Goal: Task Accomplishment & Management: Complete application form

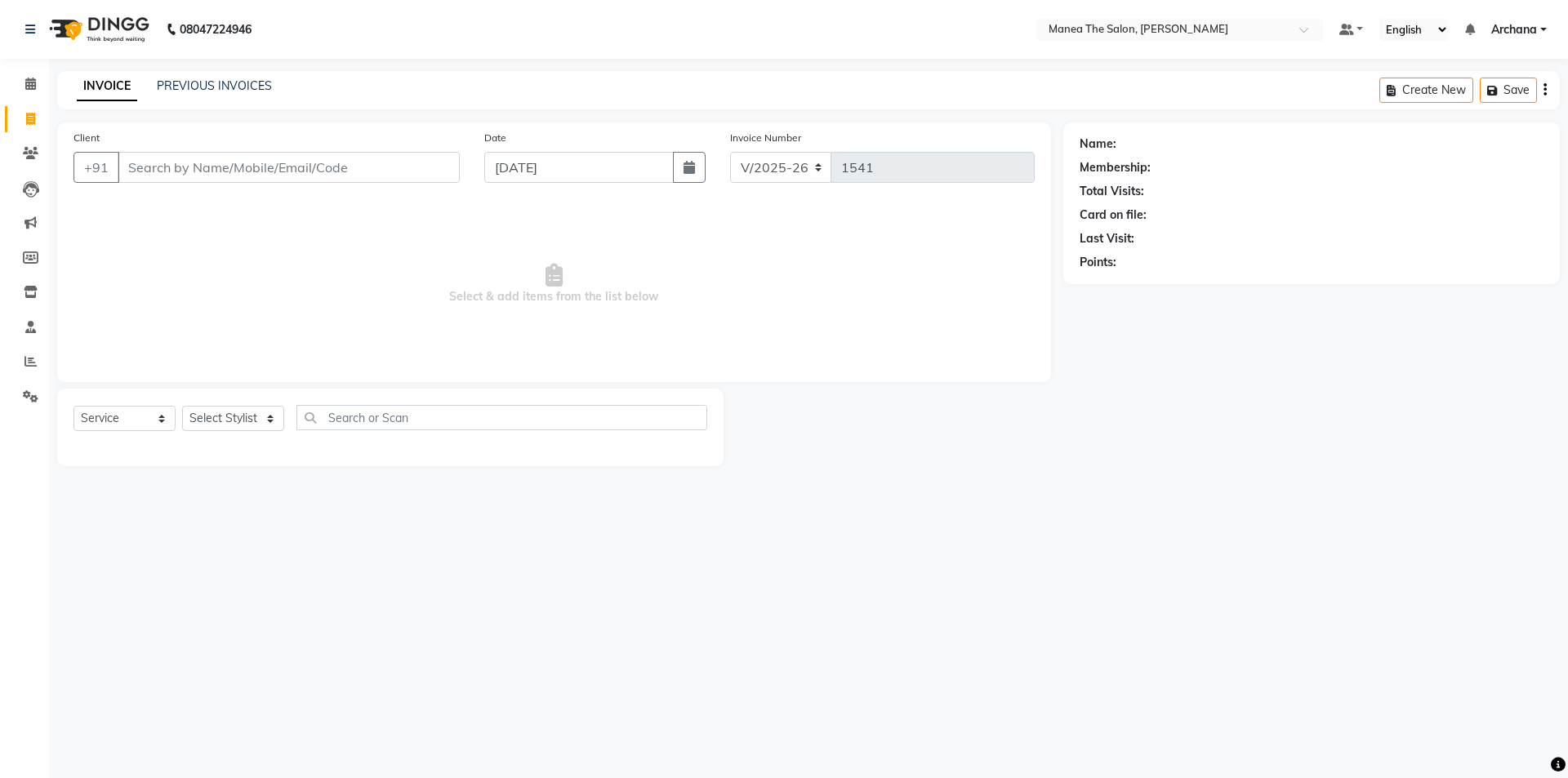
select select "6846"
select select "service"
click at [254, 415] on select "Select Stylist [PERSON_NAME] My Mane'a. [PERSON_NAME] [PERSON_NAME] [PERSON_NAM…" at bounding box center [233, 418] width 102 height 25
select select "77516"
click at [182, 406] on select "Select Stylist [PERSON_NAME] My Mane'a. [PERSON_NAME] [PERSON_NAME] [PERSON_NAM…" at bounding box center [233, 418] width 102 height 25
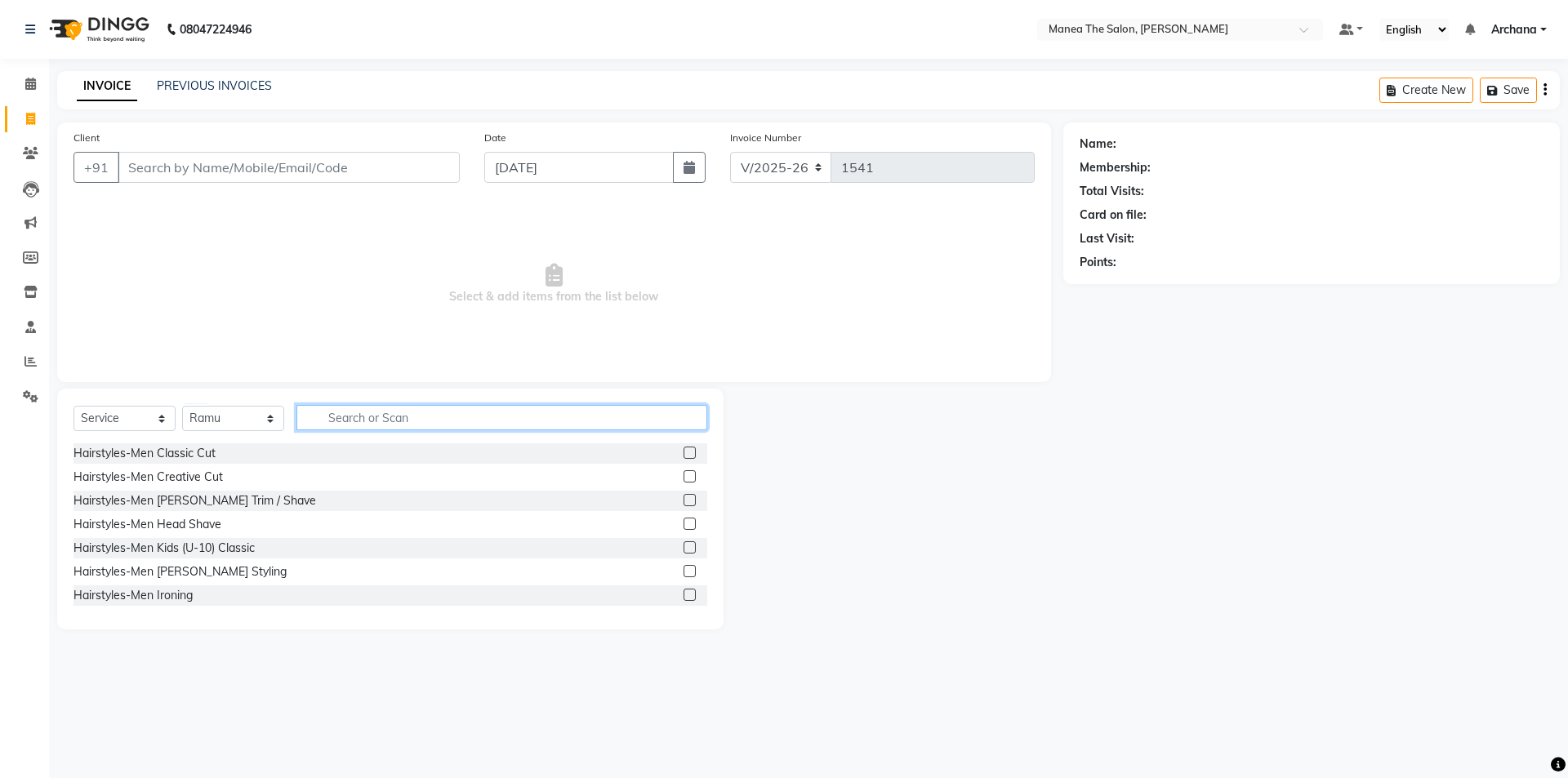
click at [426, 418] on input "text" at bounding box center [501, 417] width 411 height 25
type input "str"
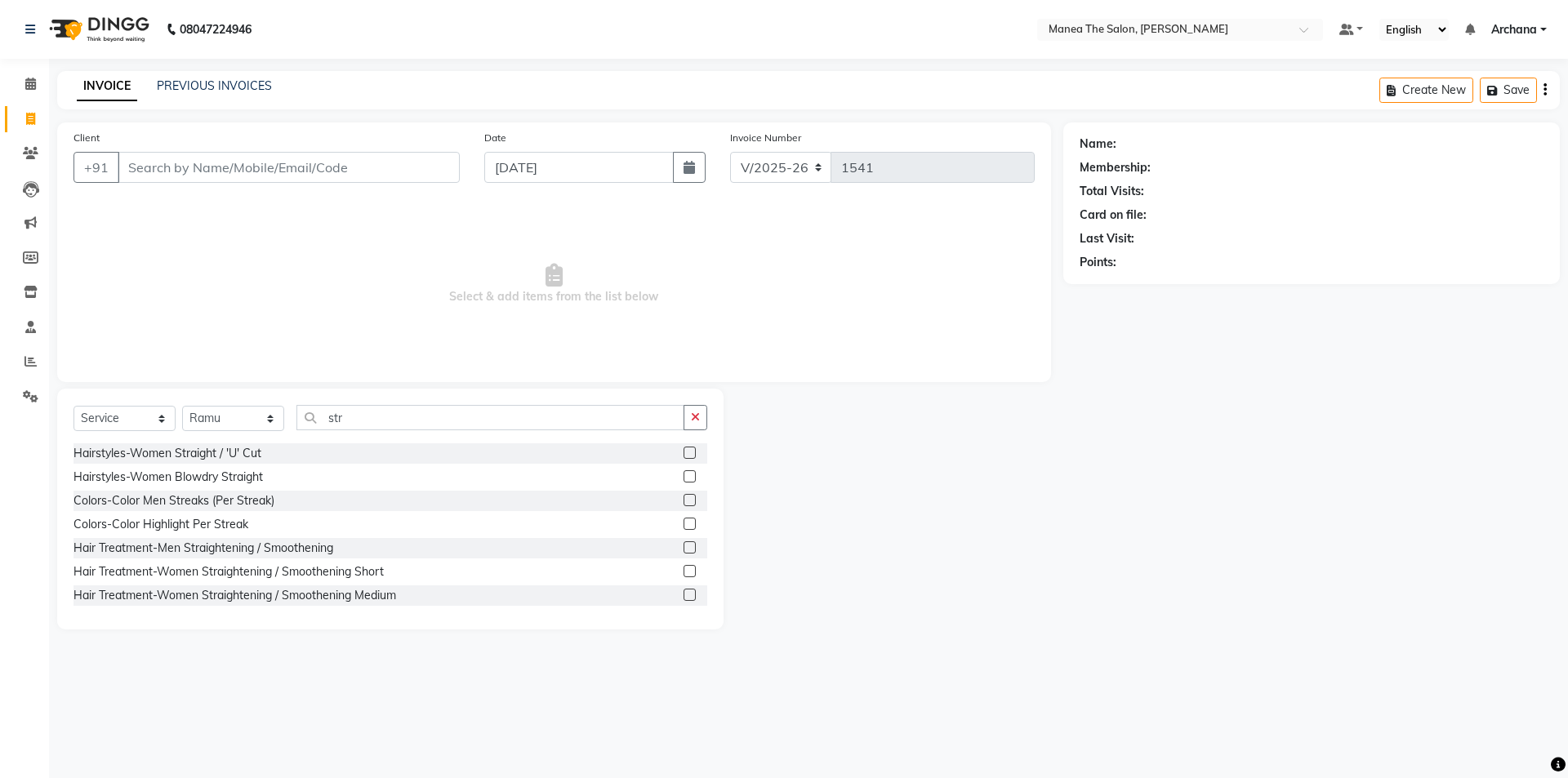
click at [684, 529] on label at bounding box center [690, 524] width 12 height 12
click at [684, 529] on input "checkbox" at bounding box center [689, 525] width 10 height 10
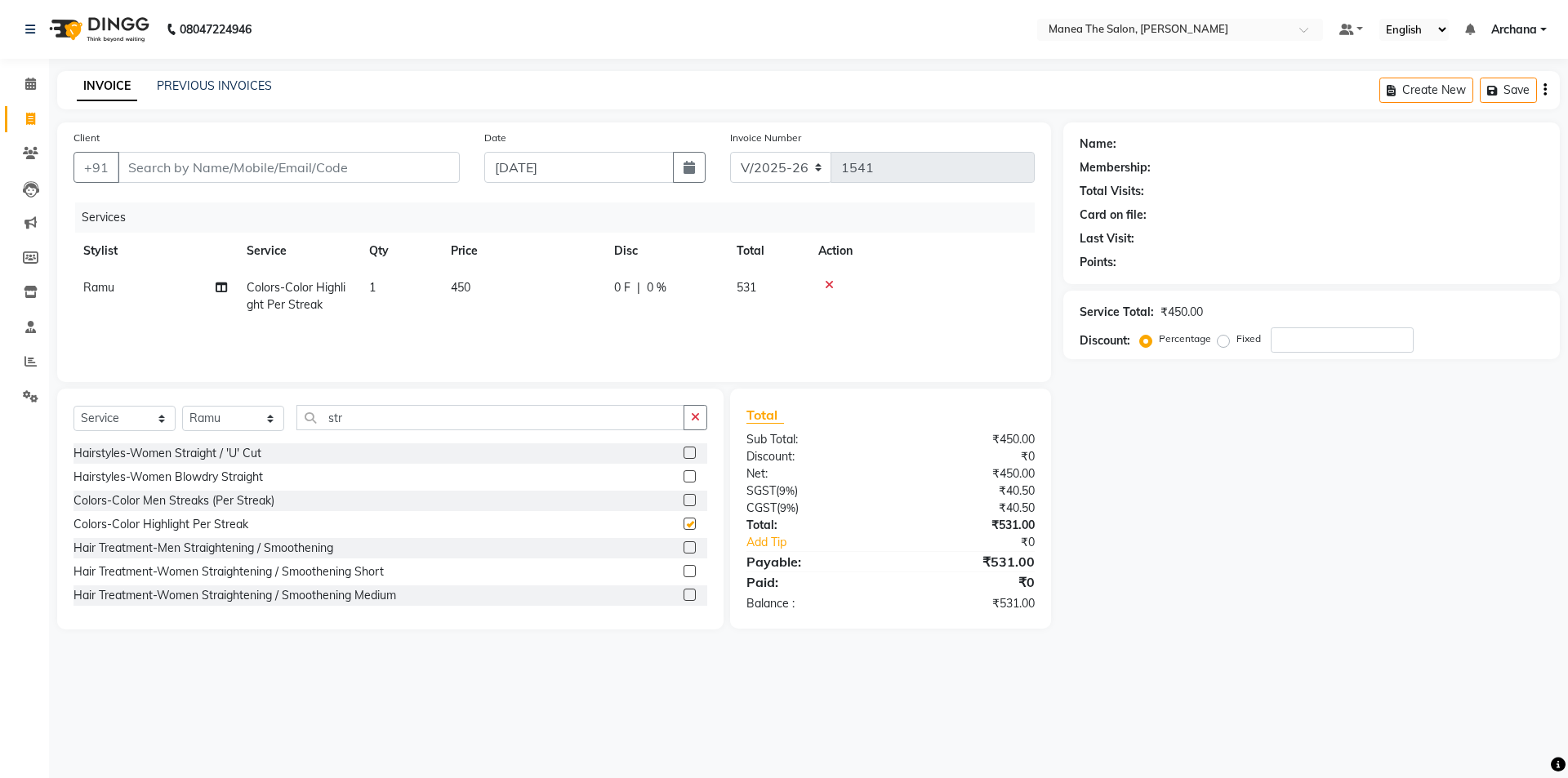
checkbox input "false"
click at [393, 283] on td "1" at bounding box center [400, 297] width 82 height 54
select select "77516"
click at [473, 291] on input "1" at bounding box center [476, 291] width 62 height 25
type input "1"
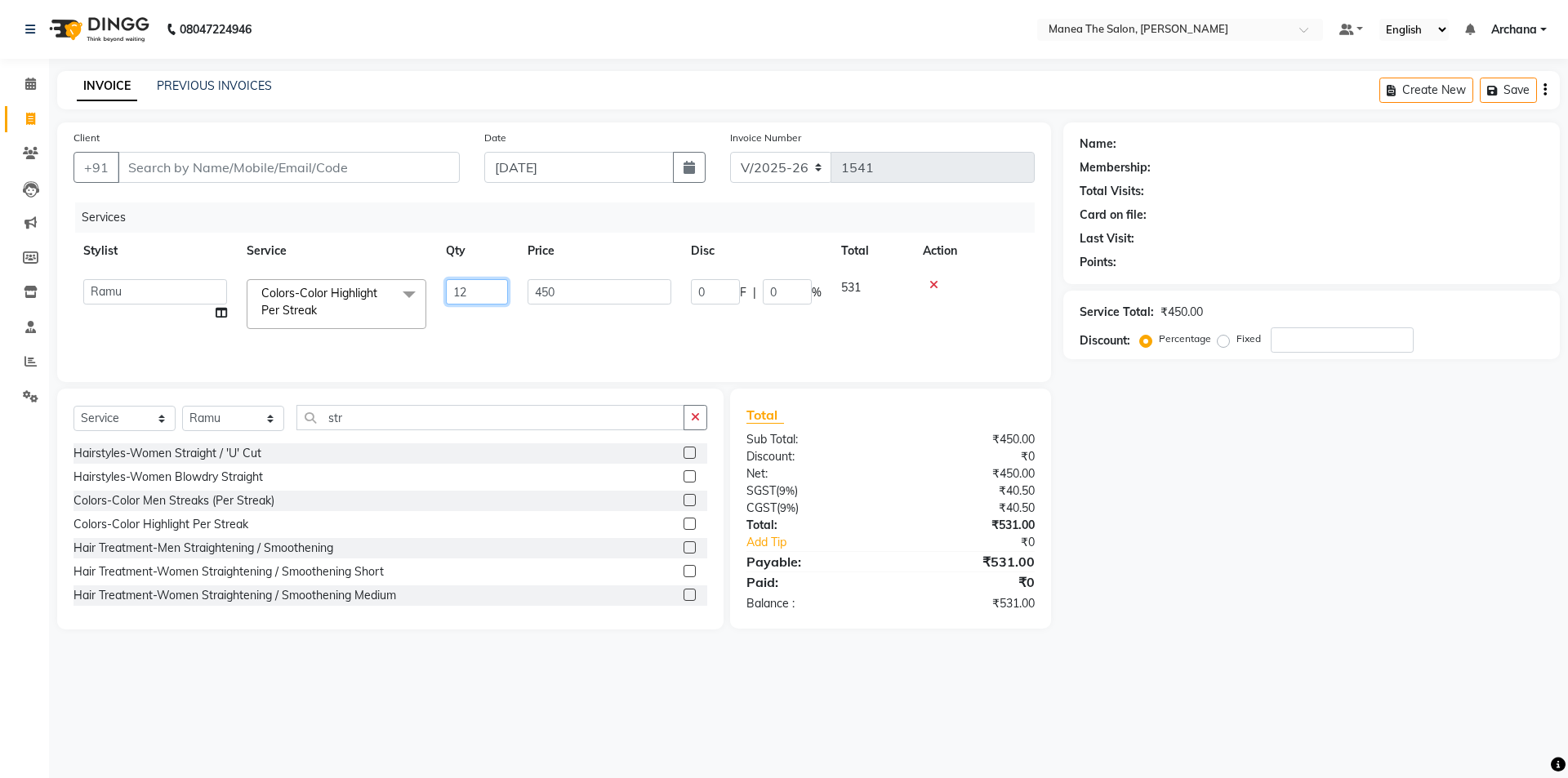
click at [496, 291] on input "12" at bounding box center [476, 291] width 62 height 25
type input "1"
click at [472, 297] on input "number" at bounding box center [476, 291] width 62 height 25
click at [392, 283] on td "1" at bounding box center [400, 297] width 82 height 54
select select "77516"
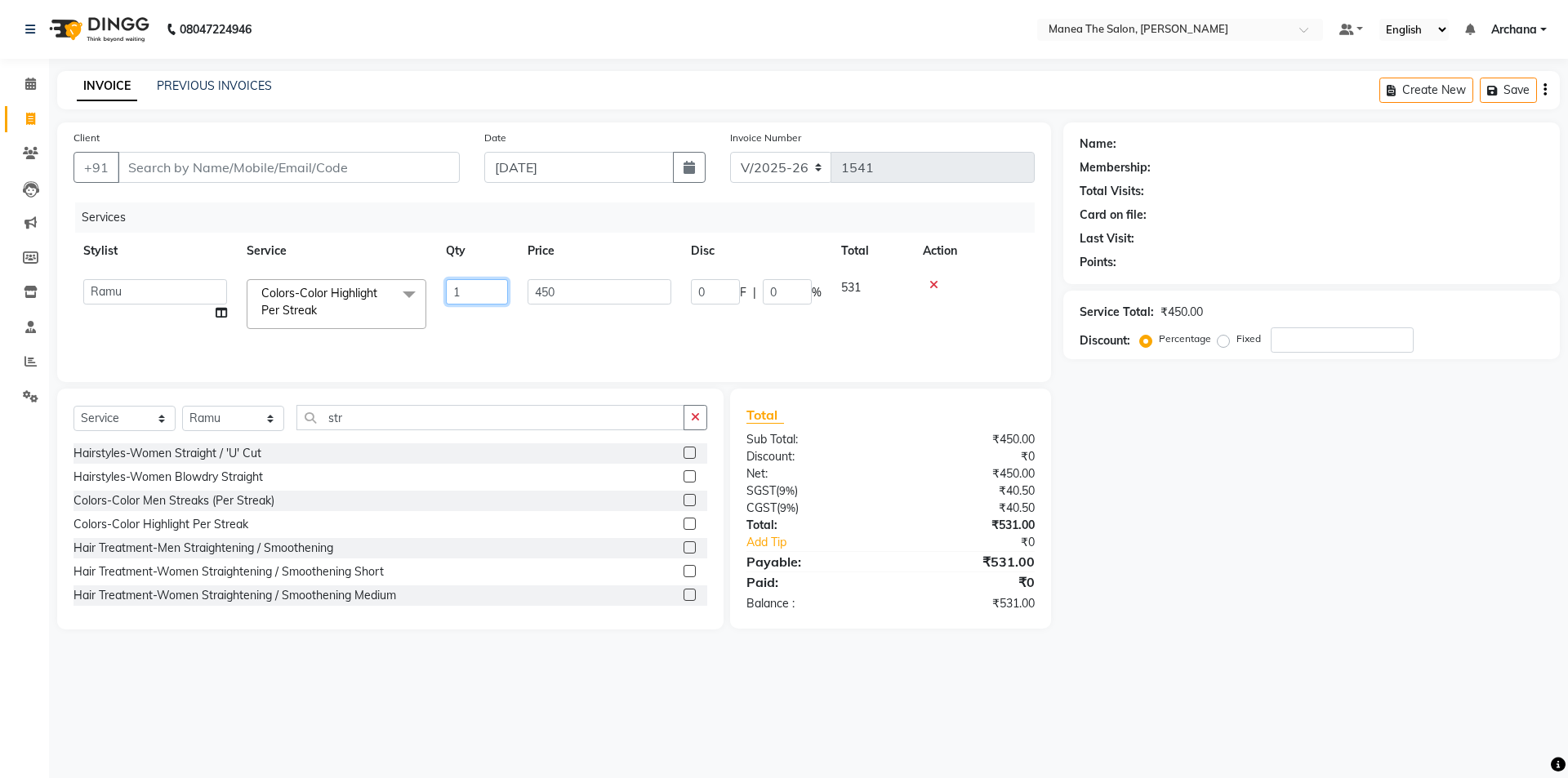
click at [481, 283] on input "1" at bounding box center [476, 291] width 62 height 25
click at [302, 164] on input "Client" at bounding box center [289, 167] width 342 height 31
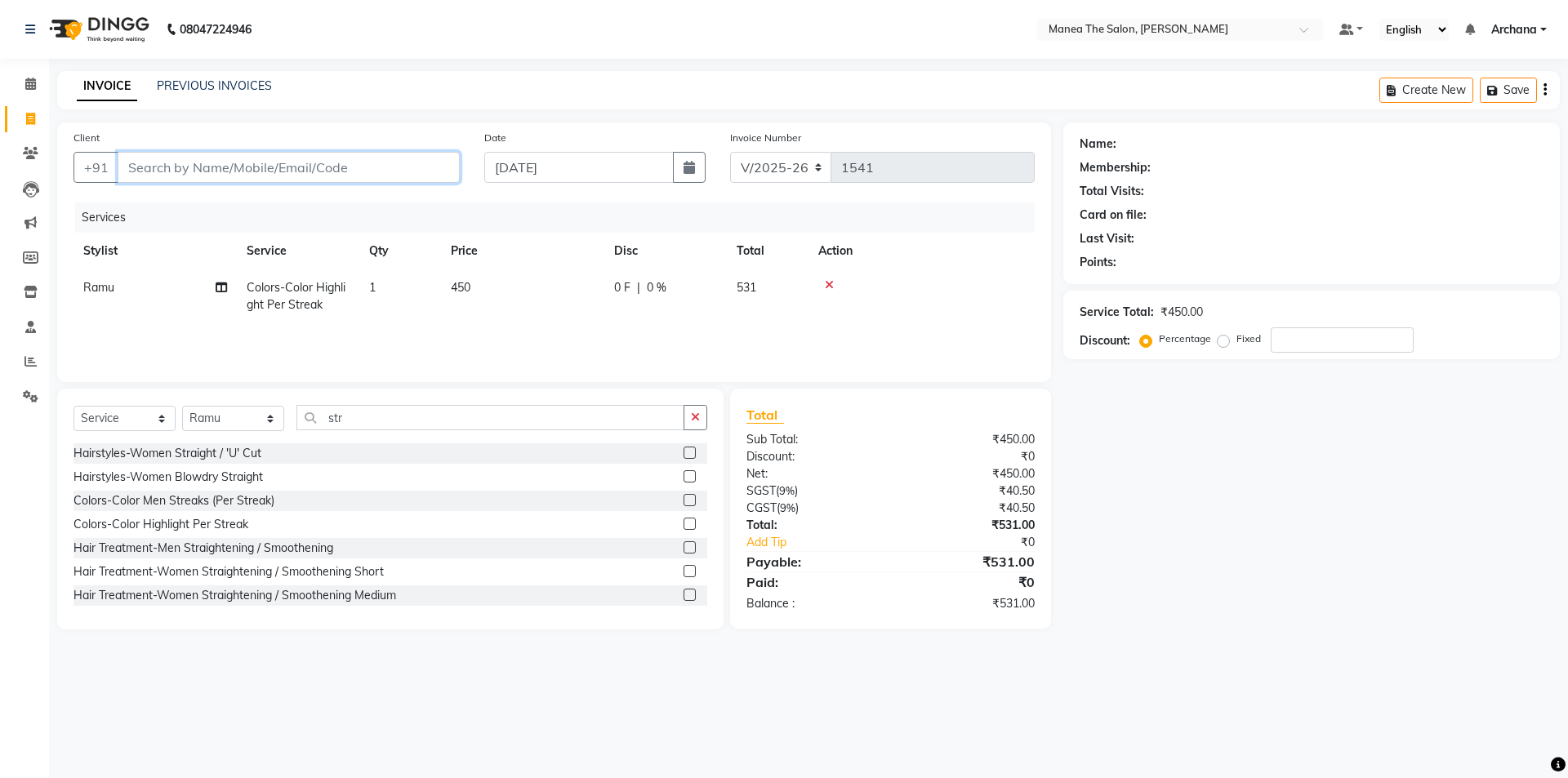
click at [205, 168] on input "Client" at bounding box center [289, 167] width 342 height 31
type input "9"
type input "0"
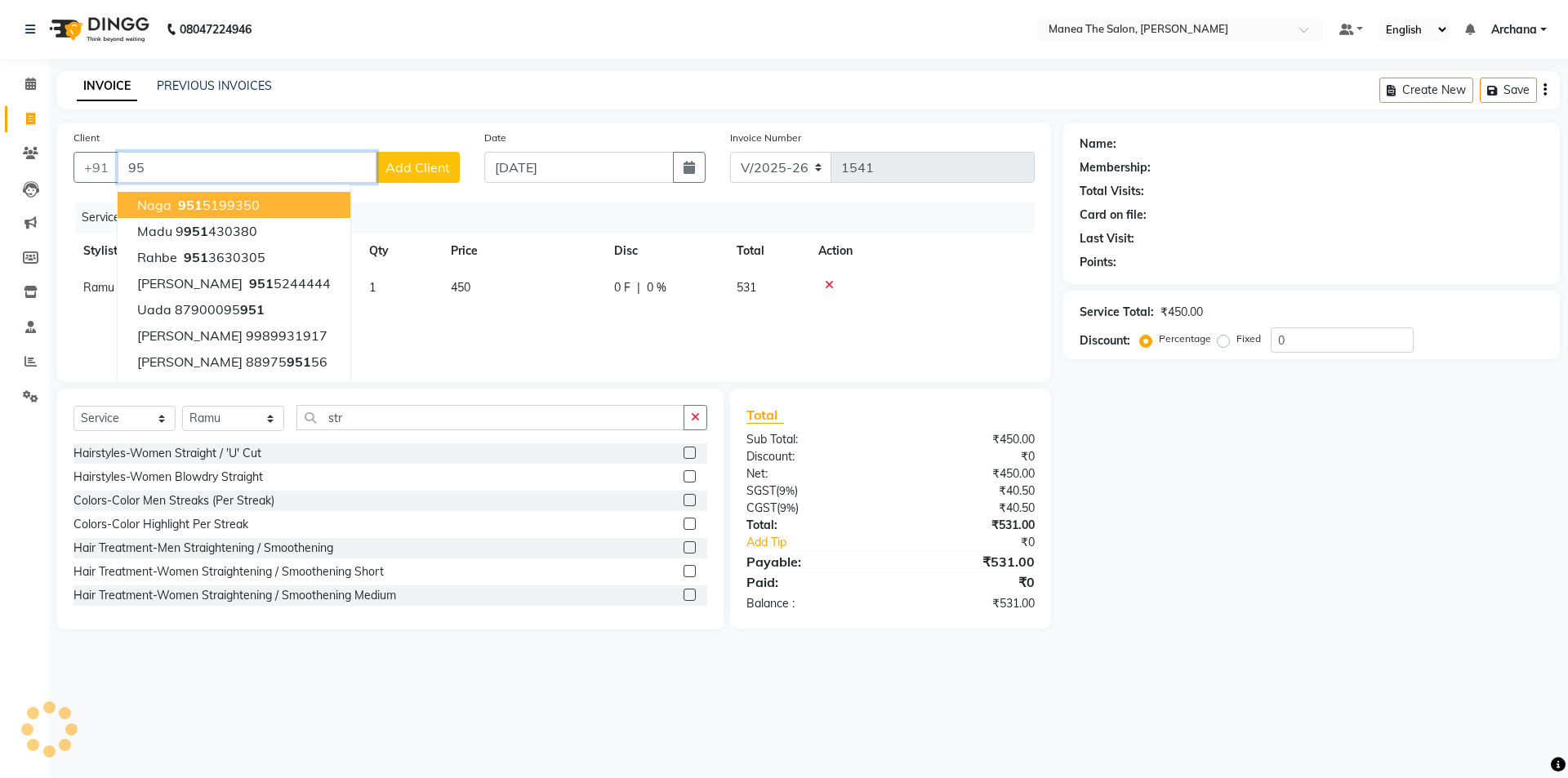
type input "9"
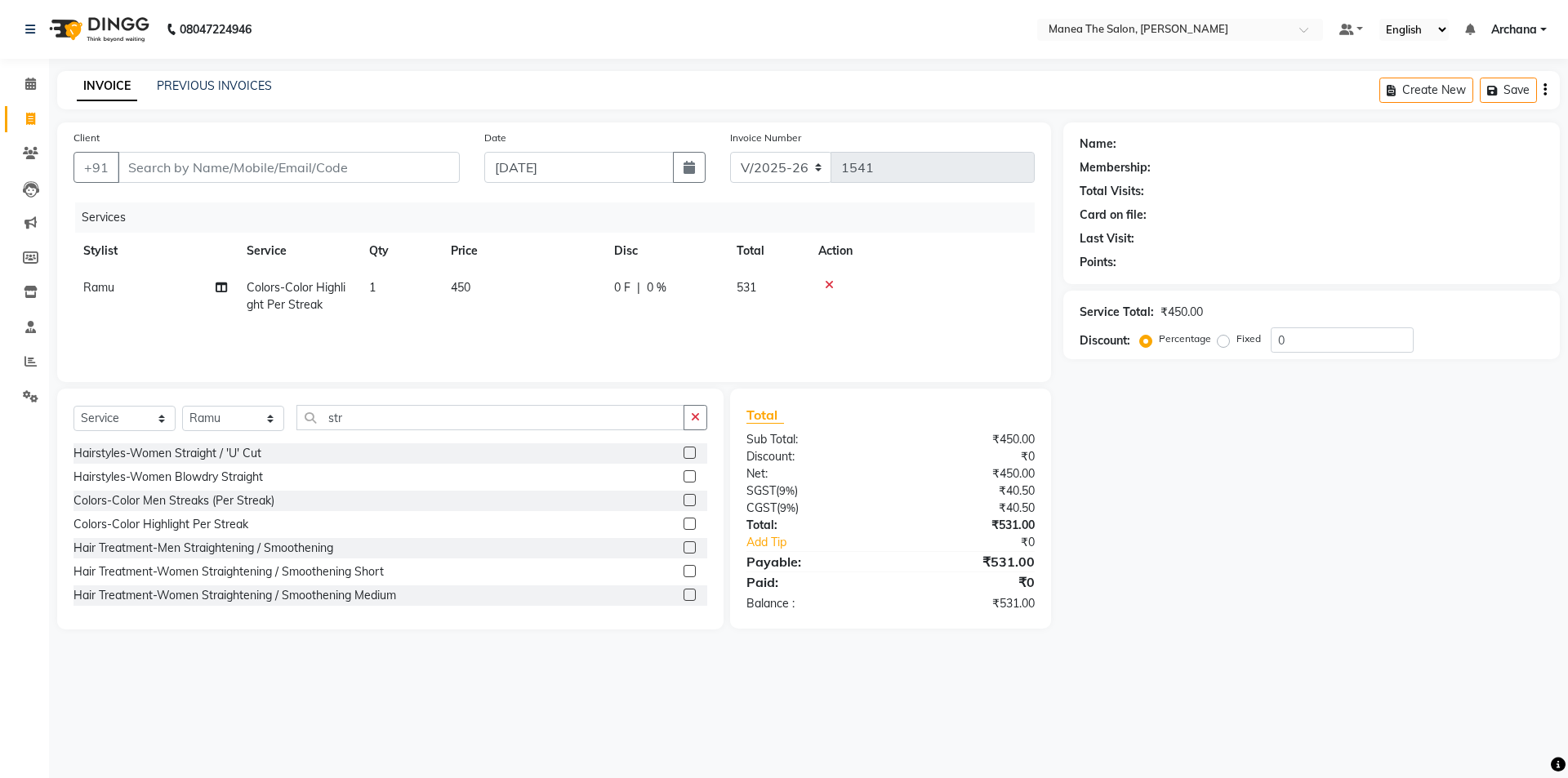
click at [381, 277] on td "1" at bounding box center [400, 297] width 82 height 54
select select "77516"
click at [489, 297] on input "1" at bounding box center [476, 291] width 62 height 25
type input "12"
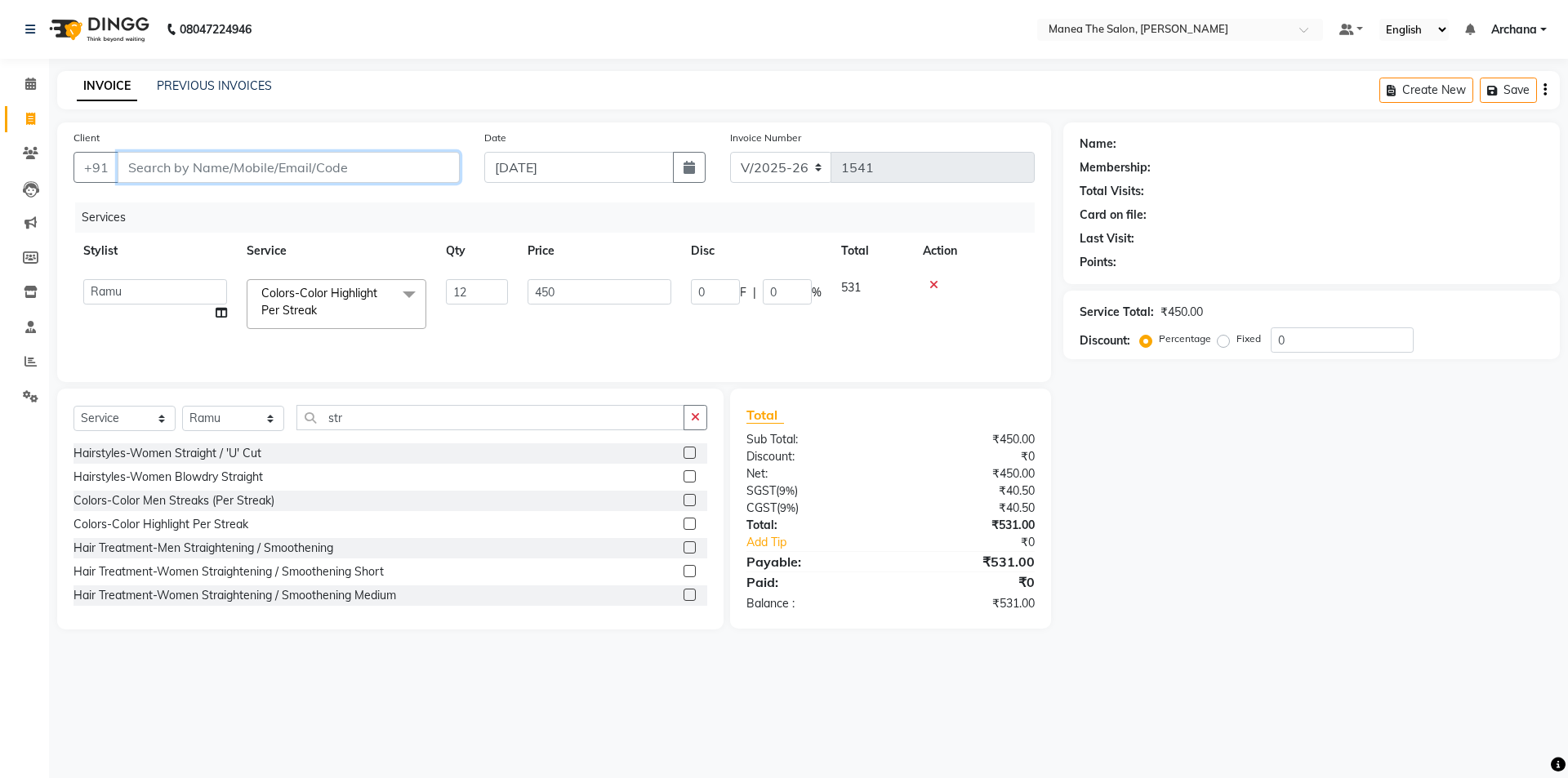
click at [231, 167] on input "Client" at bounding box center [289, 167] width 342 height 31
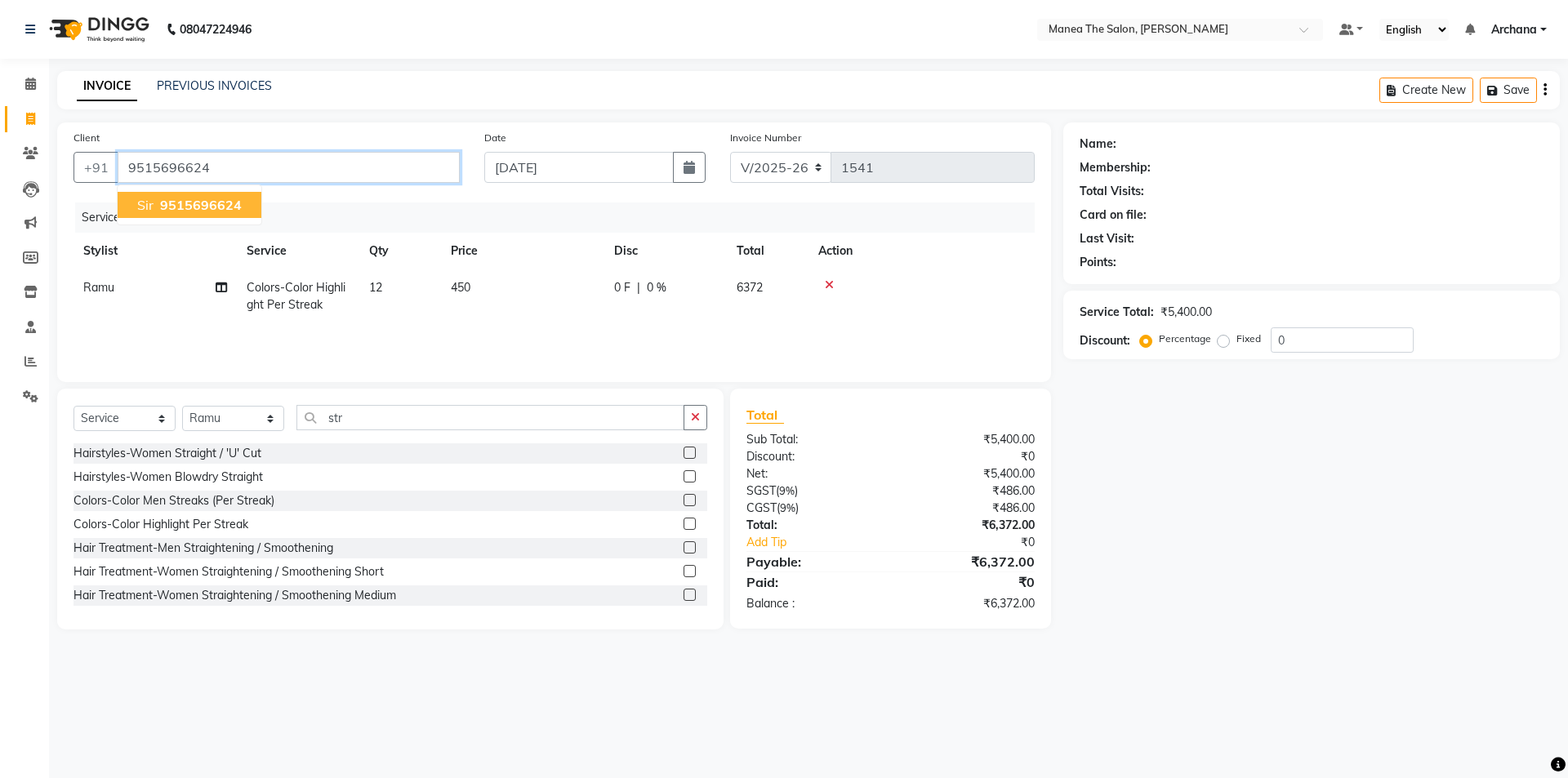
type input "9515696624"
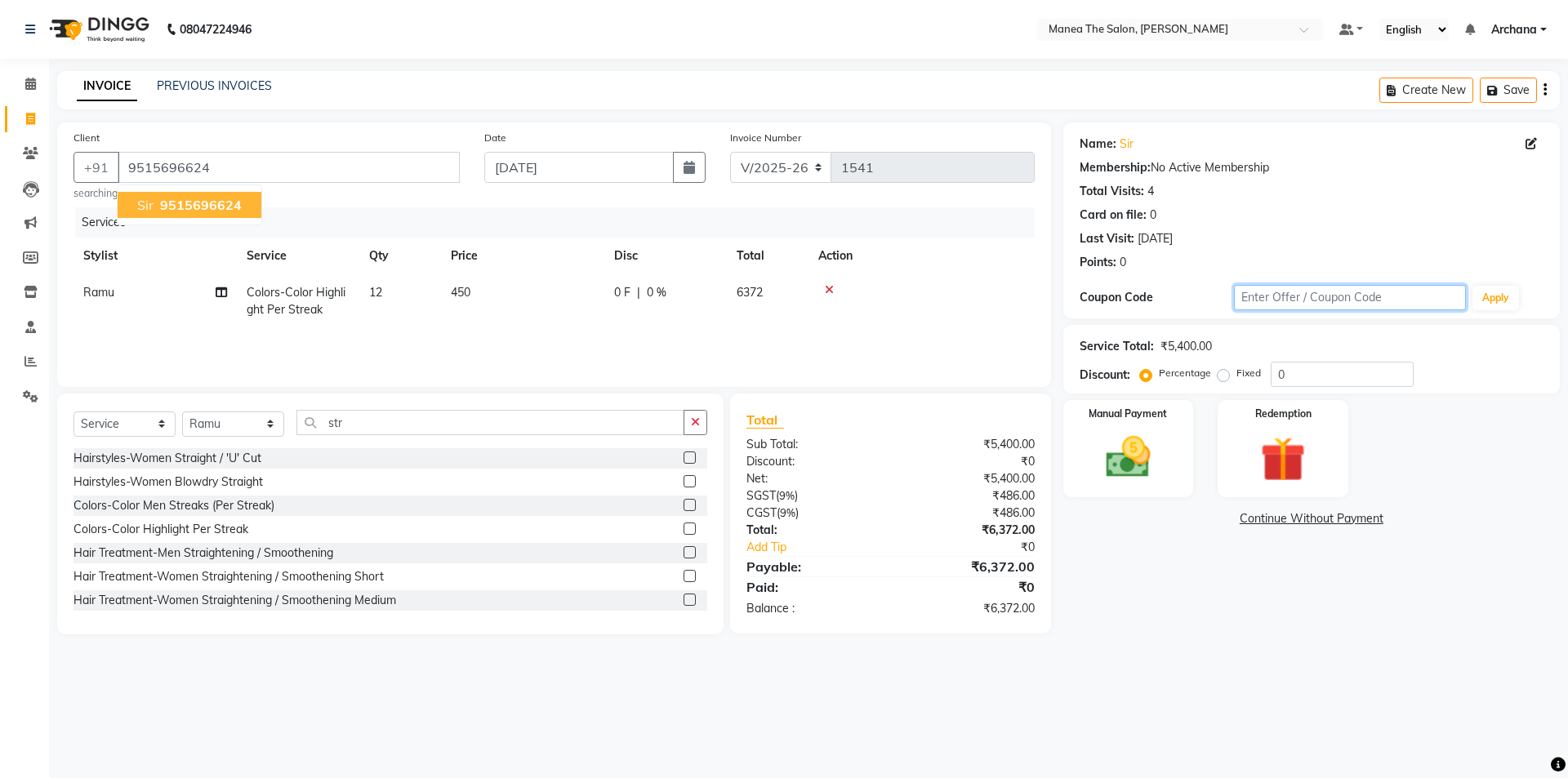
click at [1309, 300] on input "text" at bounding box center [1350, 297] width 232 height 25
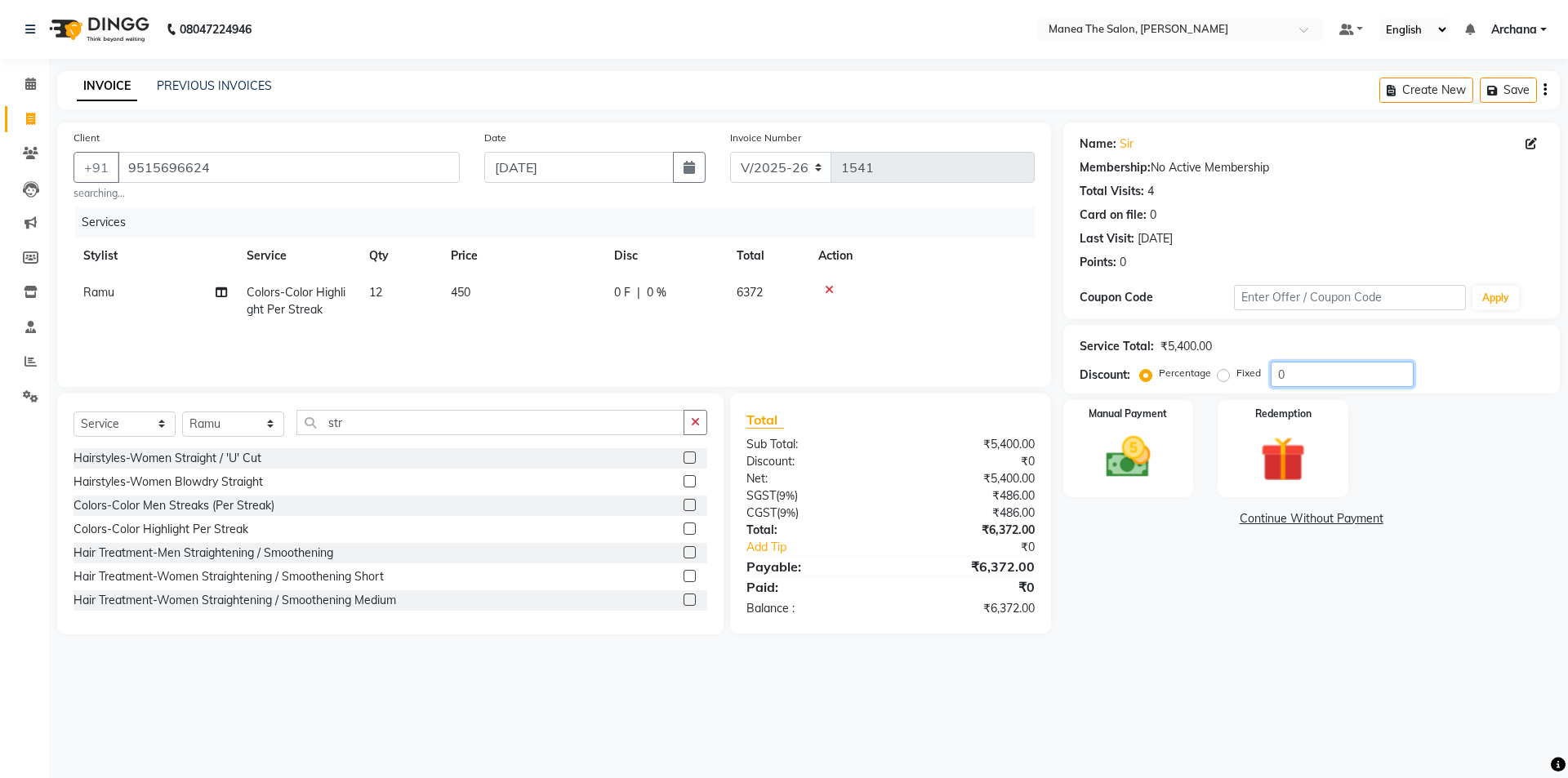
click at [1320, 377] on input "0" at bounding box center [1342, 374] width 143 height 25
click at [1340, 373] on input "15" at bounding box center [1342, 374] width 143 height 25
type input "1"
type input "20"
click at [692, 425] on icon "button" at bounding box center [695, 422] width 9 height 11
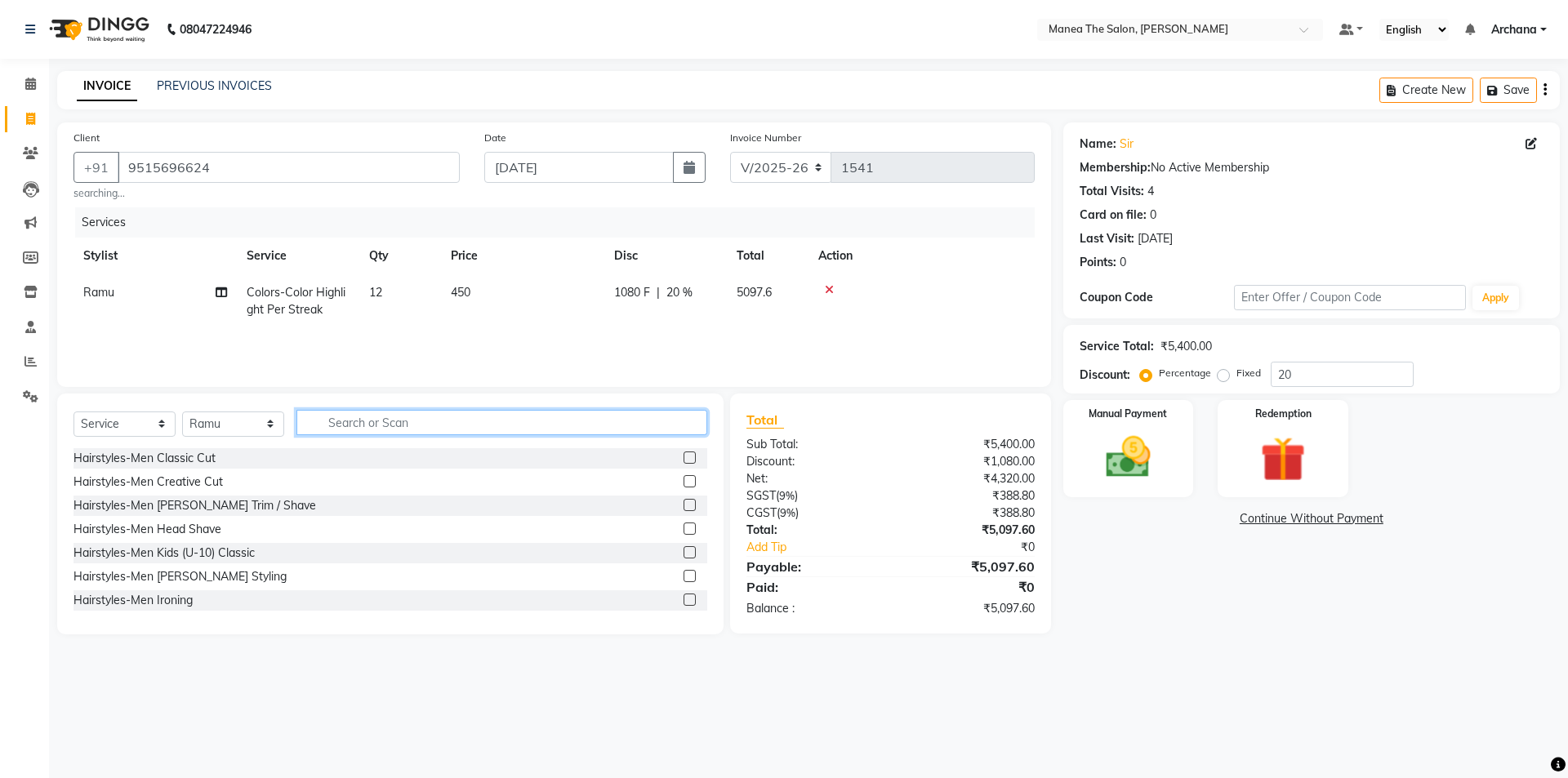
click at [495, 419] on input "text" at bounding box center [501, 422] width 411 height 25
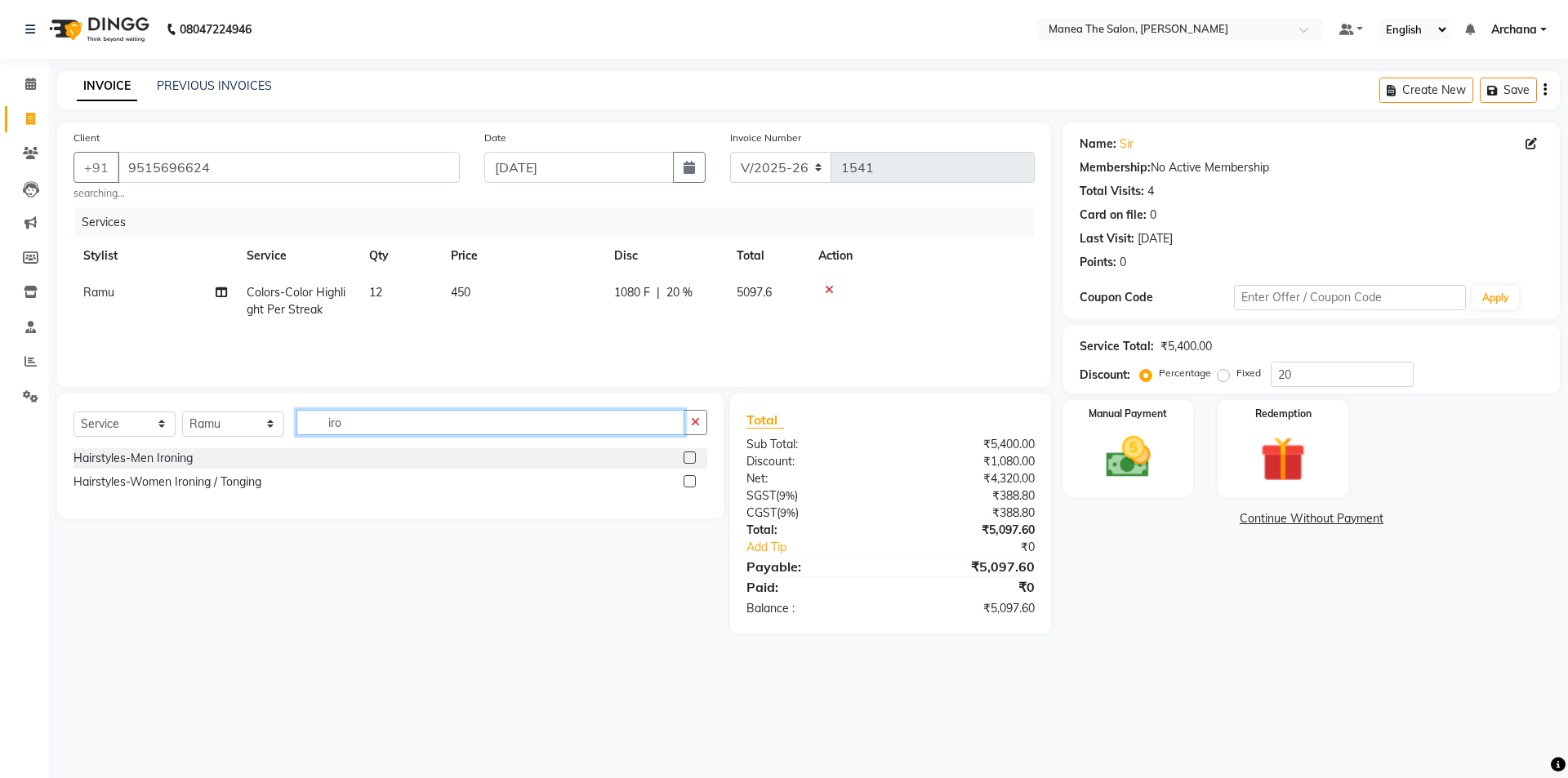
type input "iro"
click at [691, 485] on label at bounding box center [690, 481] width 12 height 12
click at [691, 485] on input "checkbox" at bounding box center [689, 482] width 10 height 10
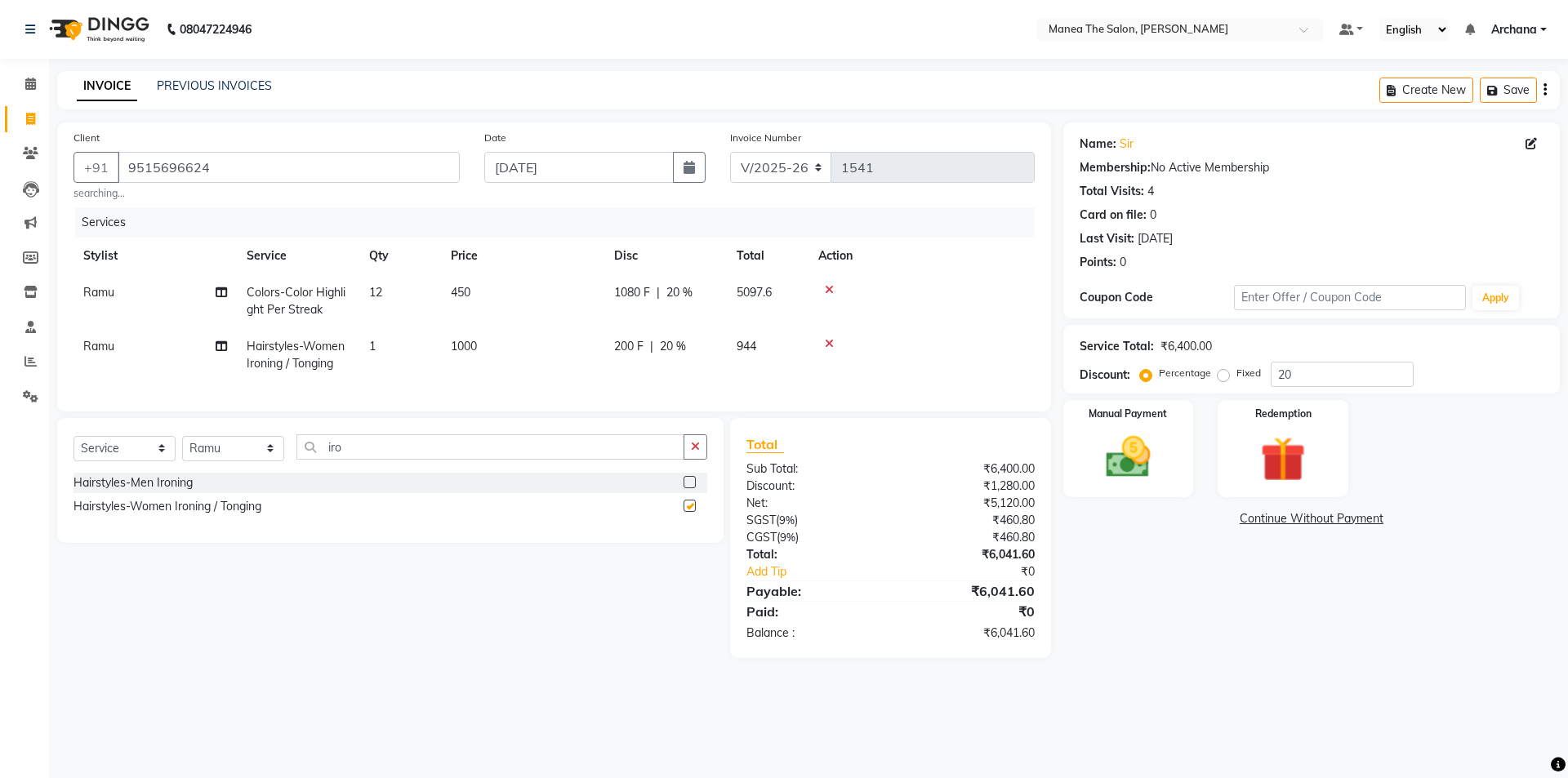
checkbox input "false"
click at [1326, 377] on input "20" at bounding box center [1342, 374] width 143 height 25
type input "2"
type input "20"
click at [280, 167] on input "9515696624" at bounding box center [289, 167] width 342 height 31
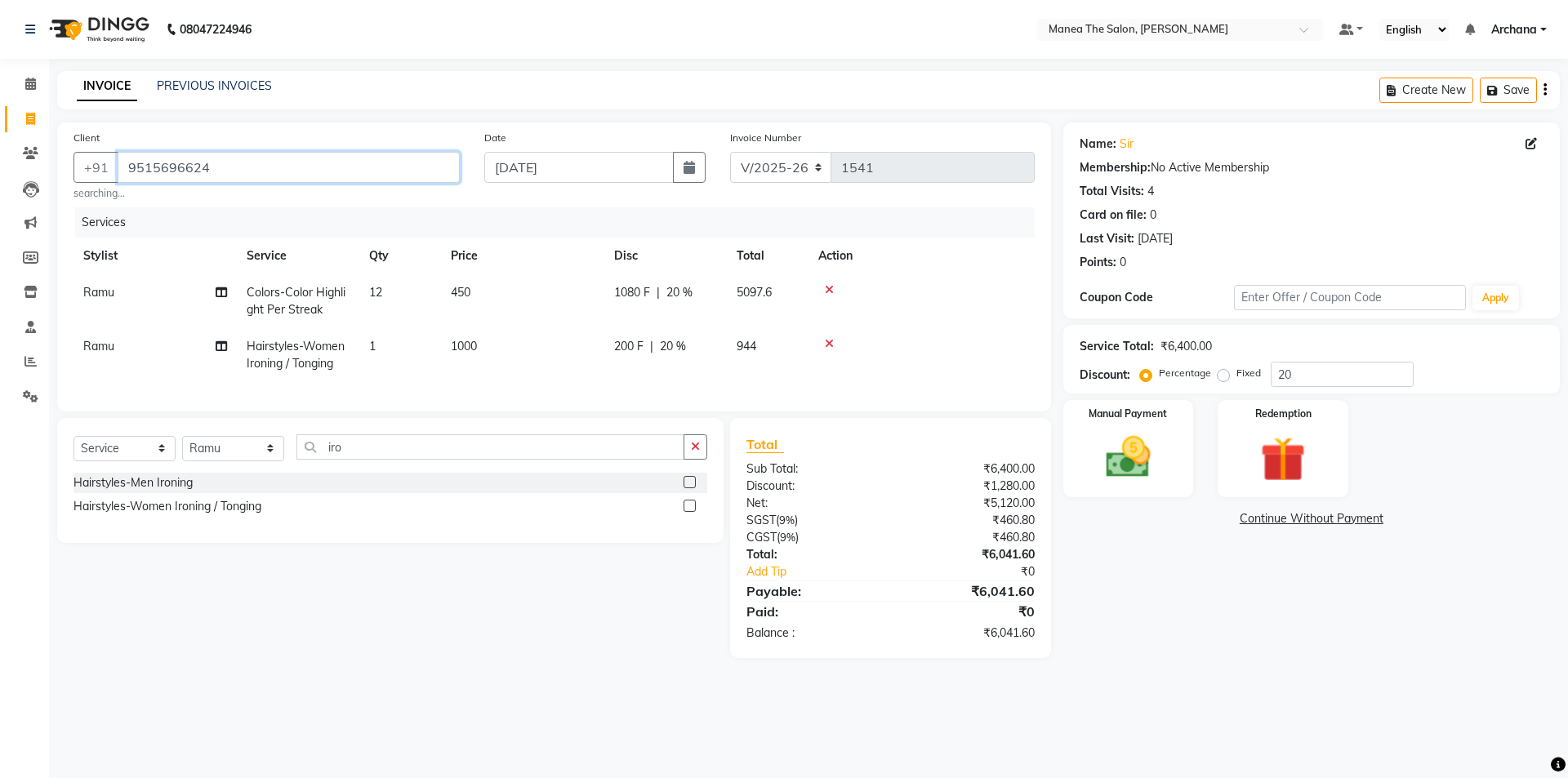
type input "951569662"
type input "0"
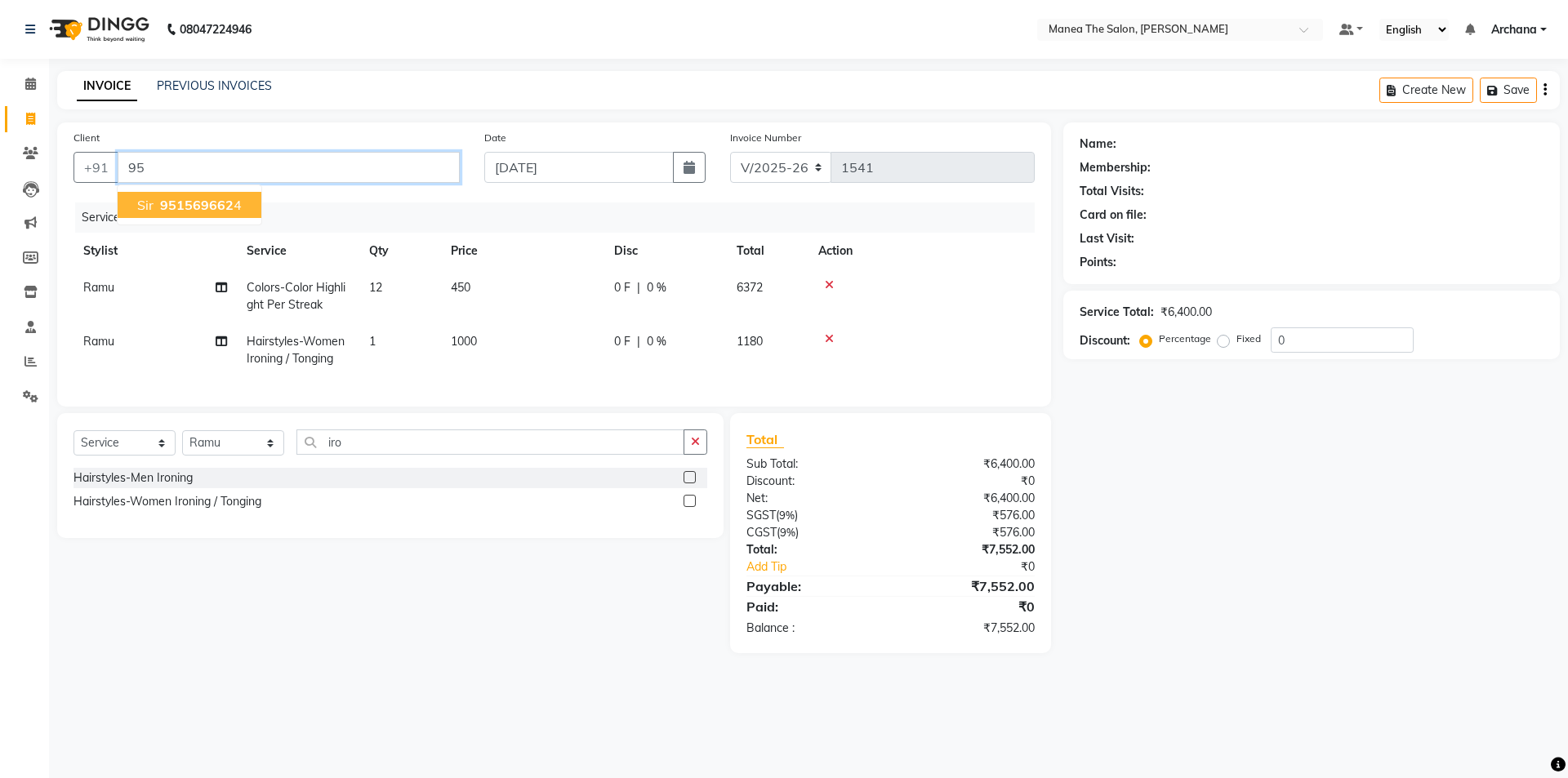
type input "9"
click at [226, 206] on span "7093877" at bounding box center [228, 205] width 58 height 17
type input "7093877167"
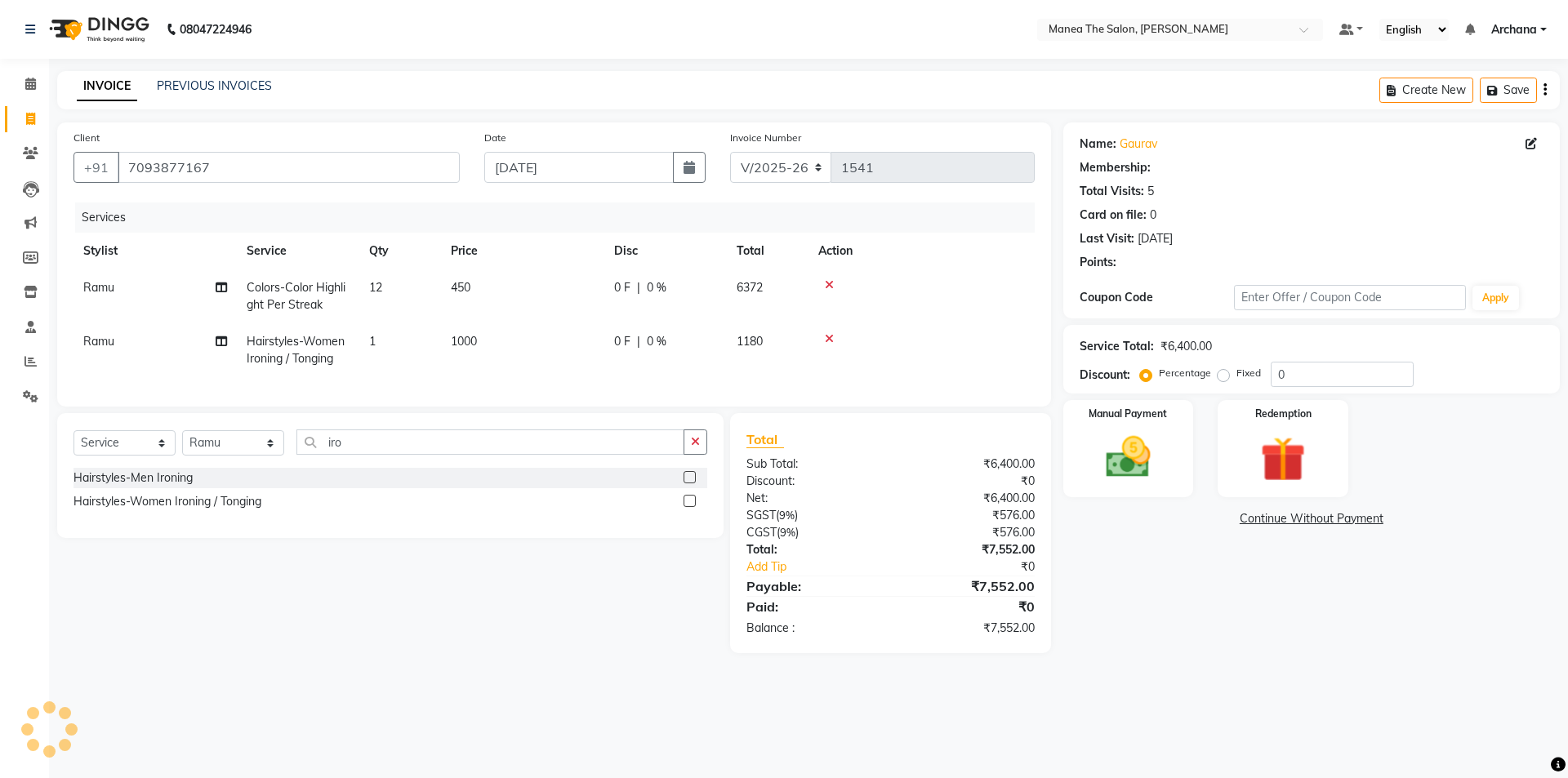
select select "1: Object"
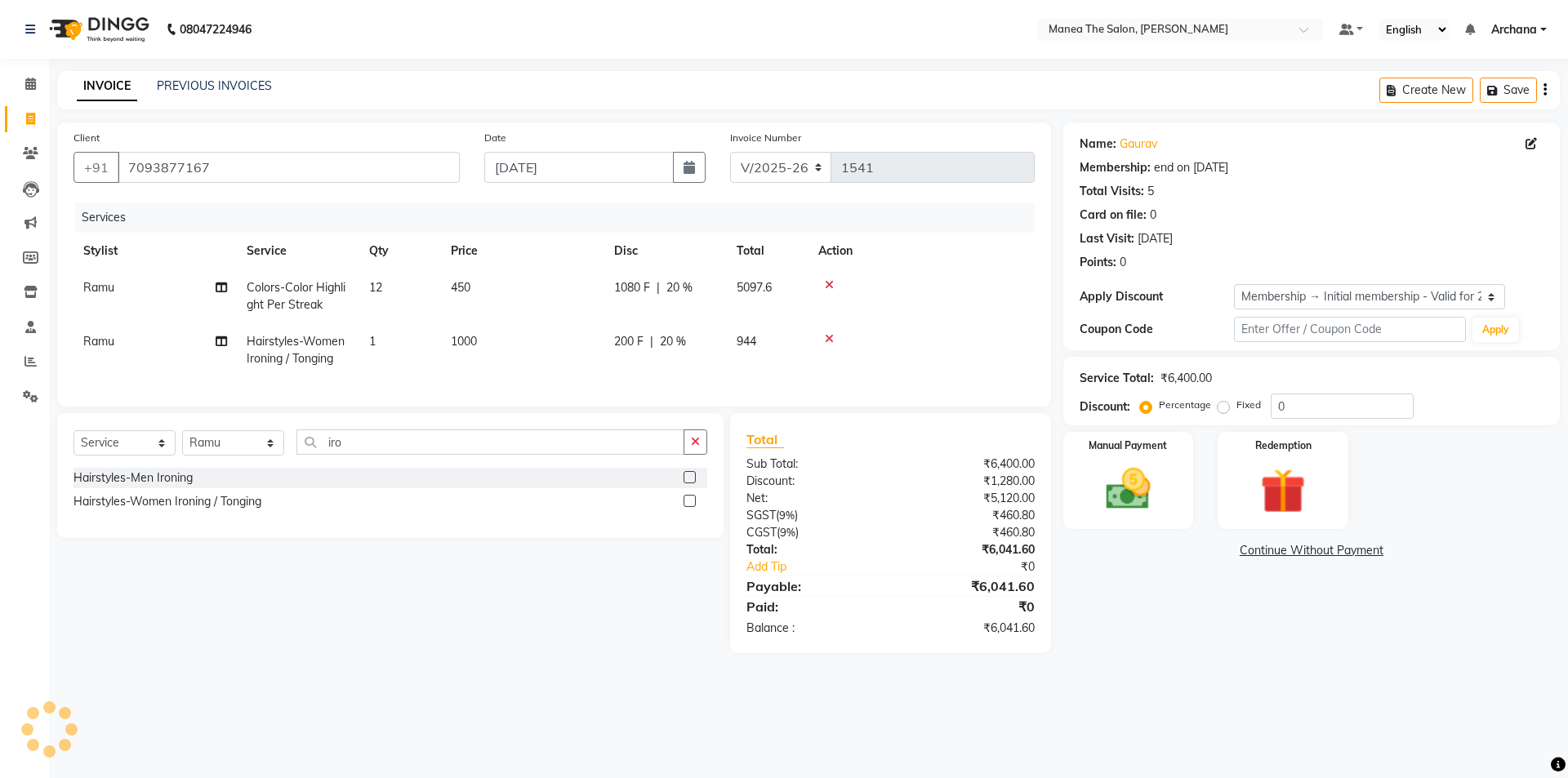
type input "20"
click at [1353, 290] on select "Select Membership → Initial membership - Valid for 2 yrs" at bounding box center [1369, 297] width 271 height 25
select select "0:"
click at [1234, 284] on select "Select Membership → Initial membership - Valid for 2 yrs" at bounding box center [1369, 297] width 271 height 25
type input "0"
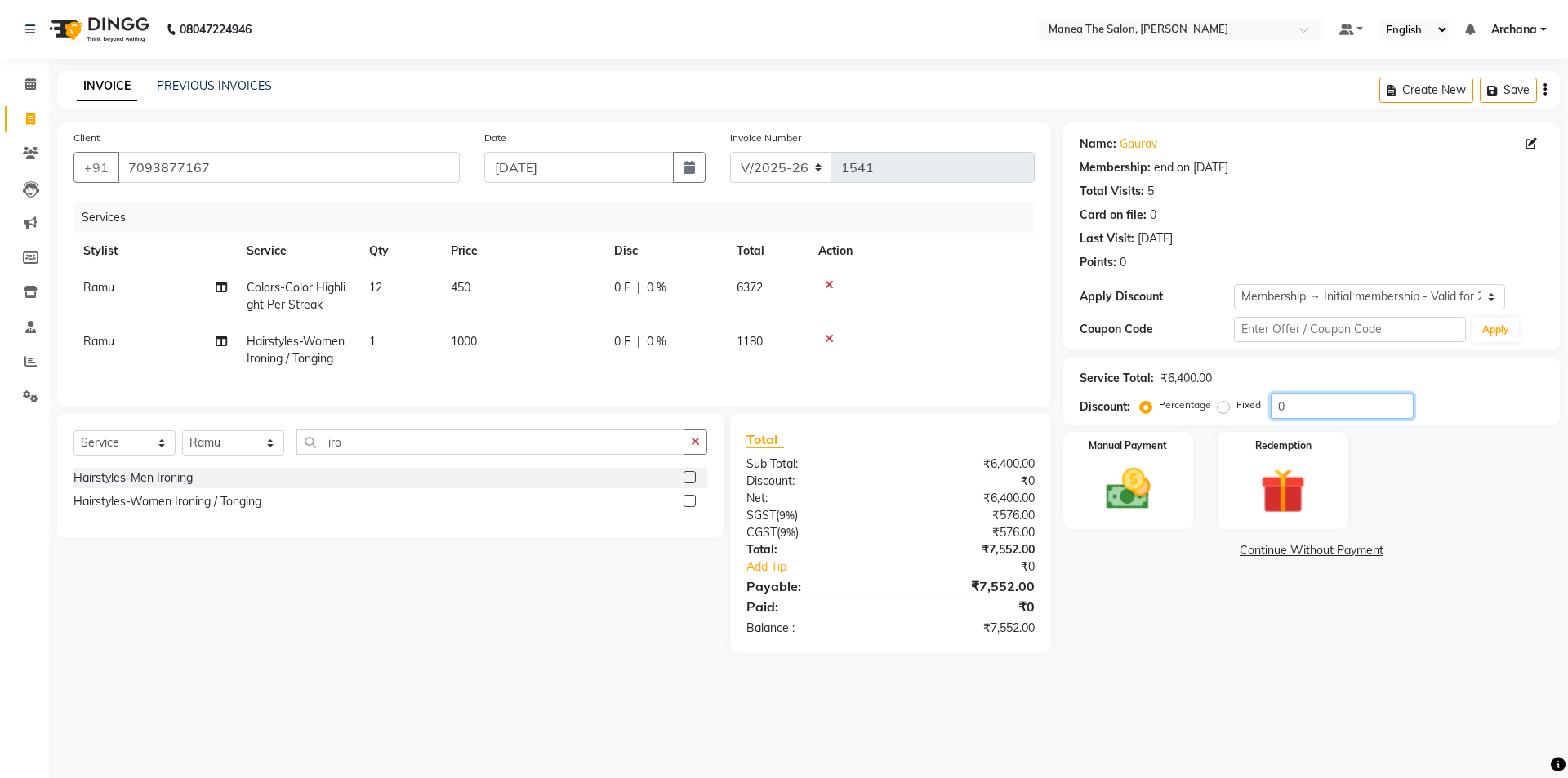
click at [1292, 407] on input "0" at bounding box center [1342, 406] width 143 height 25
type input "2"
click at [1291, 401] on input "number" at bounding box center [1342, 406] width 143 height 25
type input "2"
type input "20"
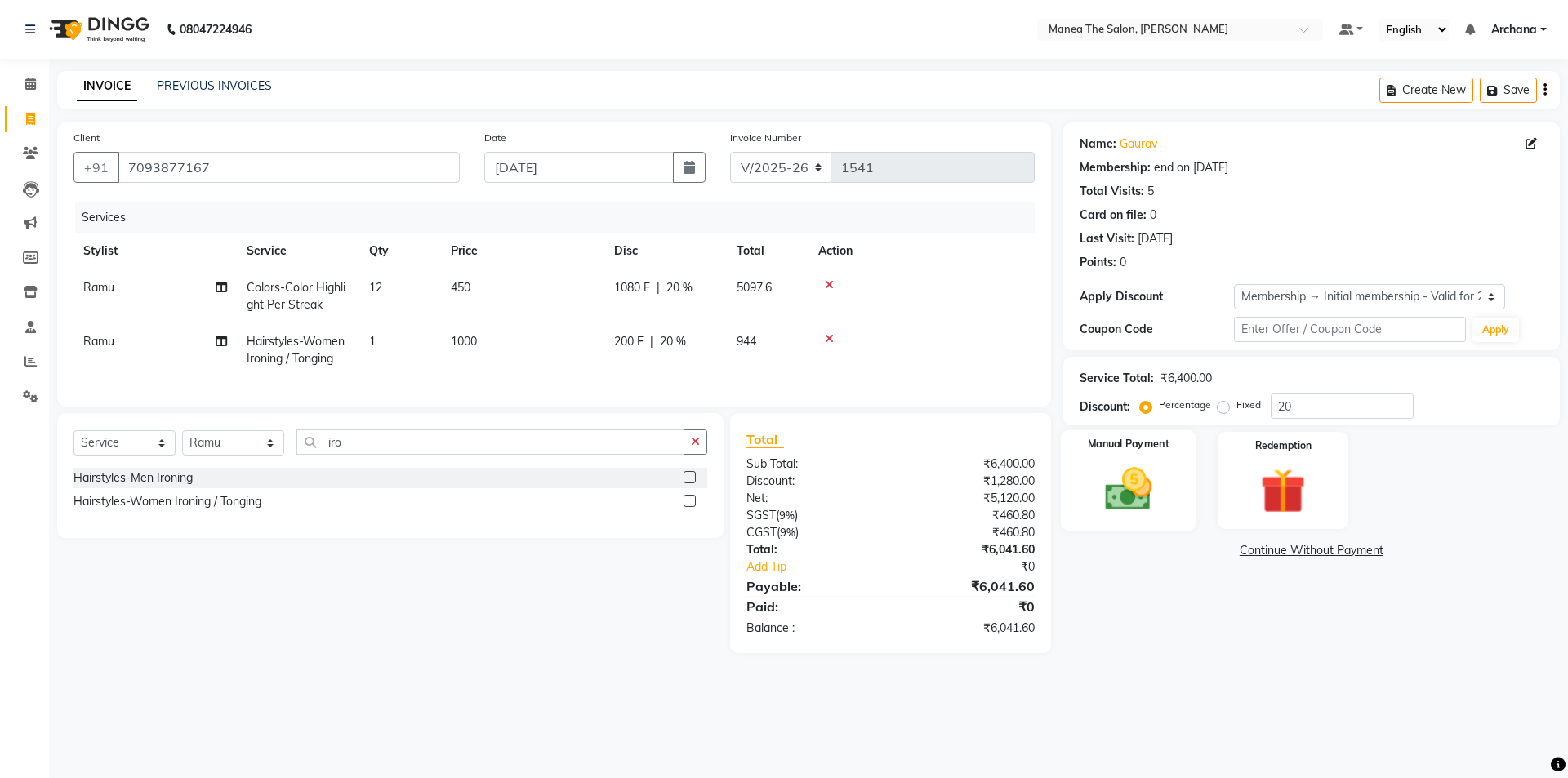
click at [1114, 488] on img at bounding box center [1128, 489] width 76 height 54
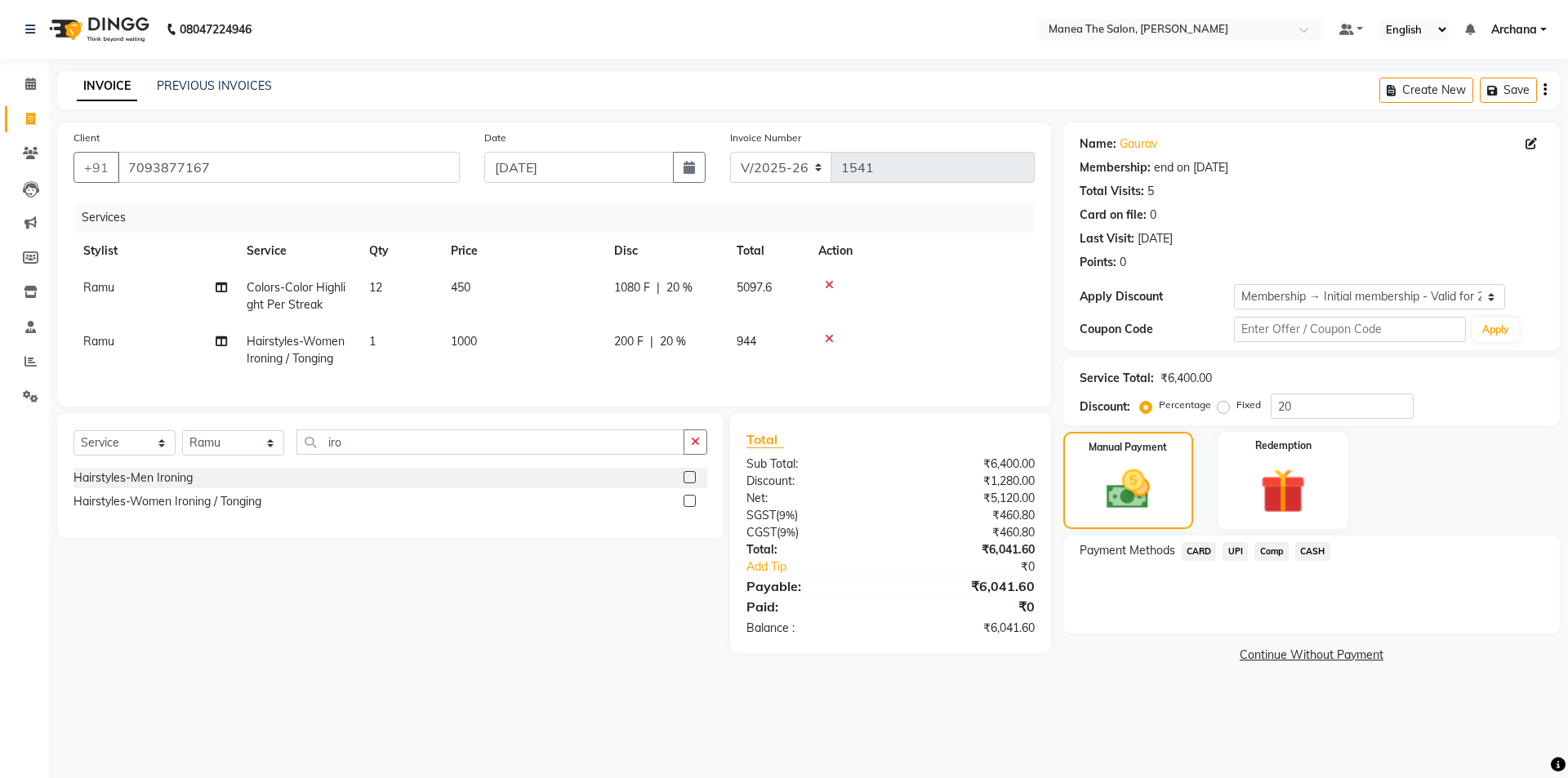
click at [1199, 549] on span "CARD" at bounding box center [1199, 552] width 35 height 19
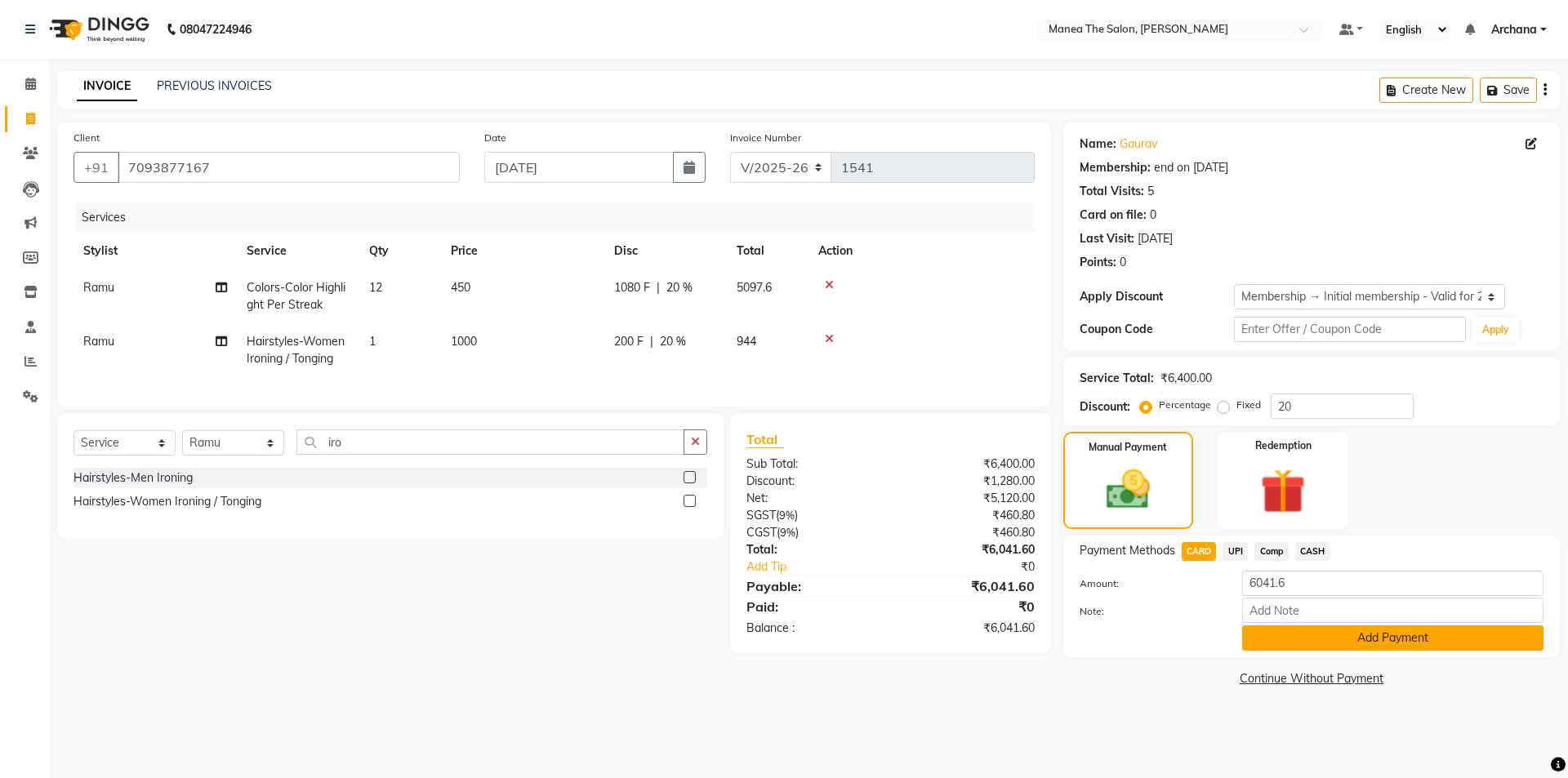
click at [1293, 638] on button "Add Payment" at bounding box center [1393, 638] width 302 height 25
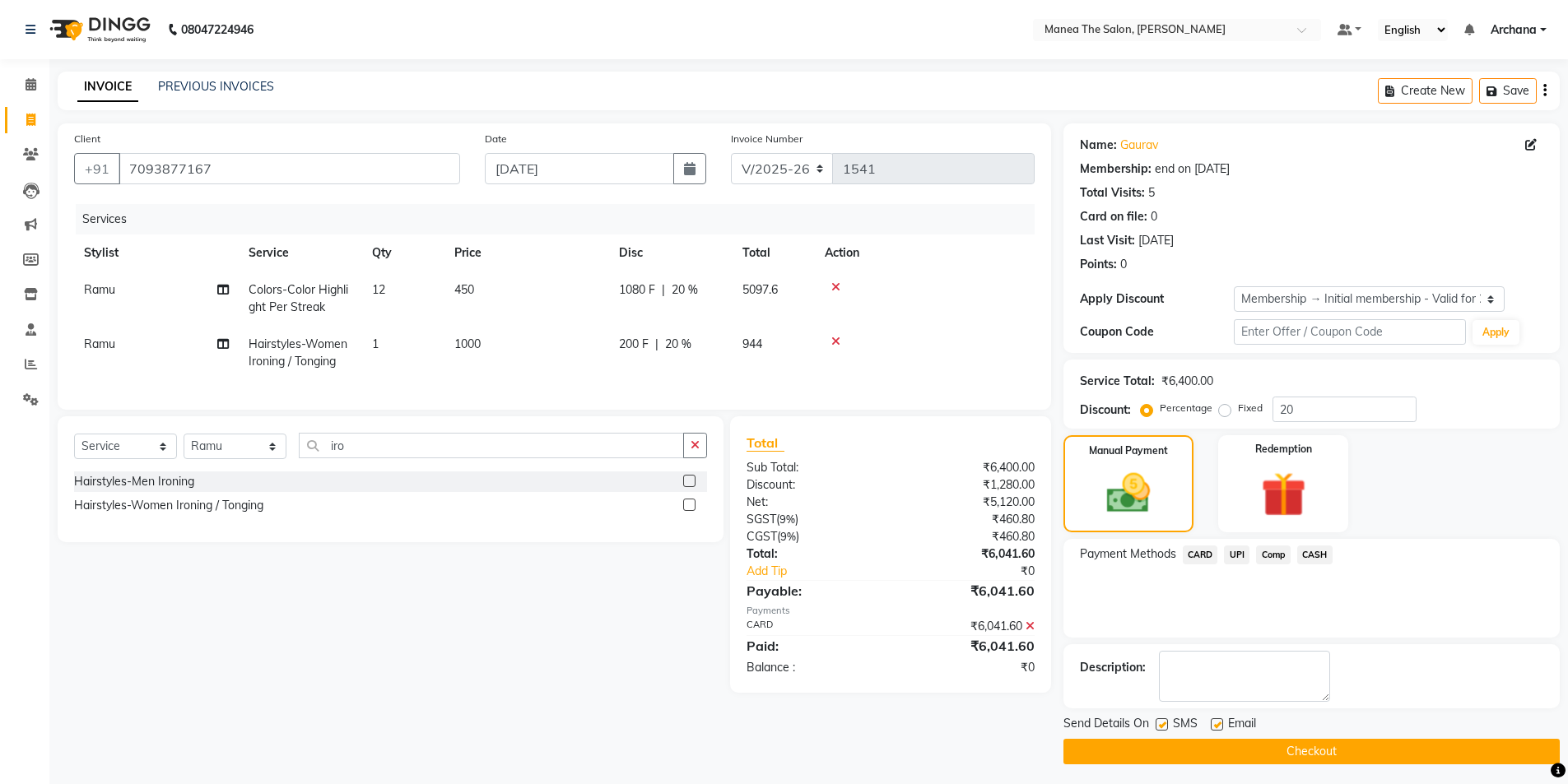
click at [1187, 752] on button "Checkout" at bounding box center [1311, 751] width 497 height 25
